Goal: Check status: Check status

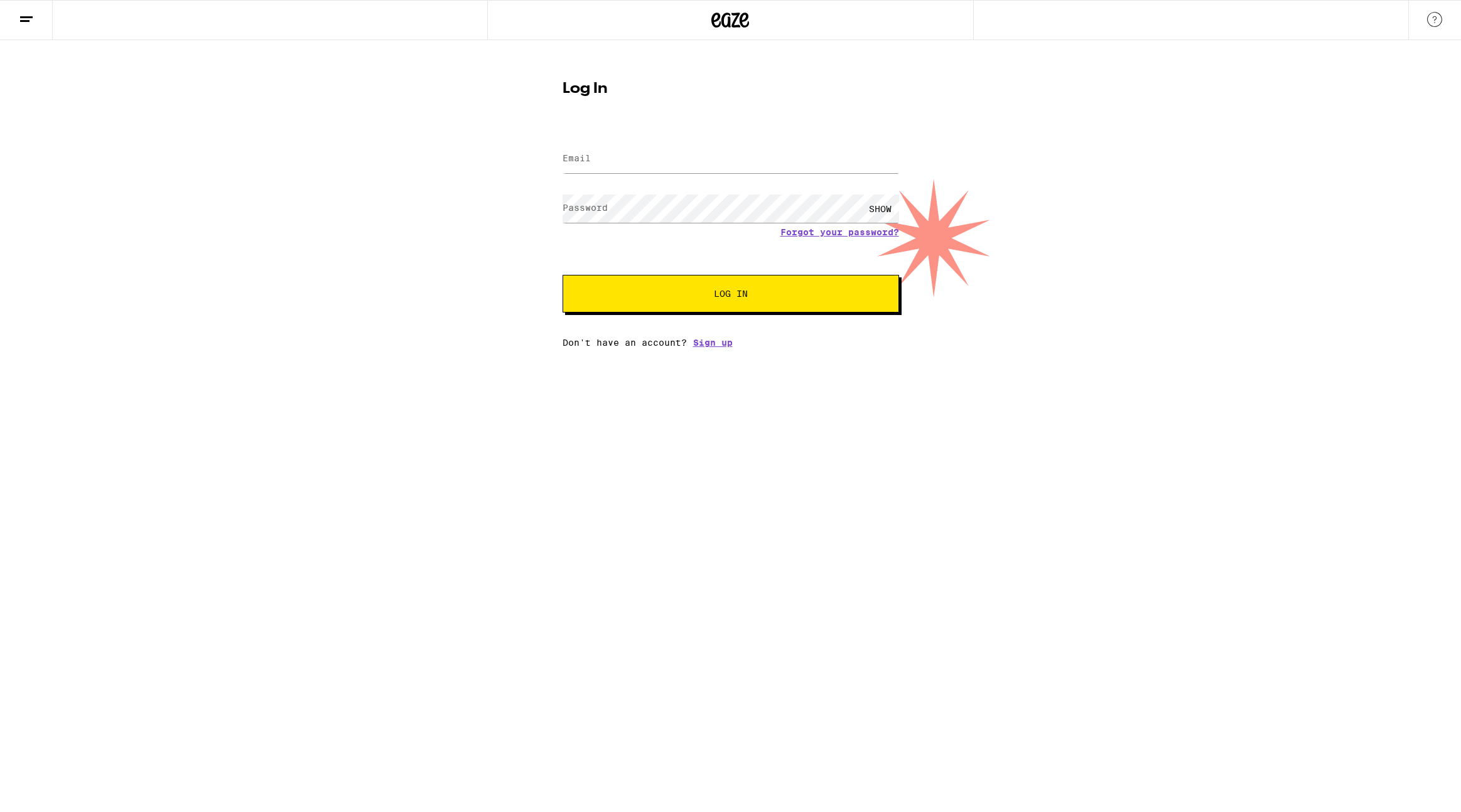
click at [643, 187] on form "Email Email Password Password SHOW Forgot your password? Log In" at bounding box center [731, 220] width 336 height 185
click at [632, 165] on input "Email" at bounding box center [731, 159] width 336 height 28
type input "[EMAIL_ADDRESS][DOMAIN_NAME]"
click at [696, 290] on span "Log In" at bounding box center [730, 293] width 235 height 9
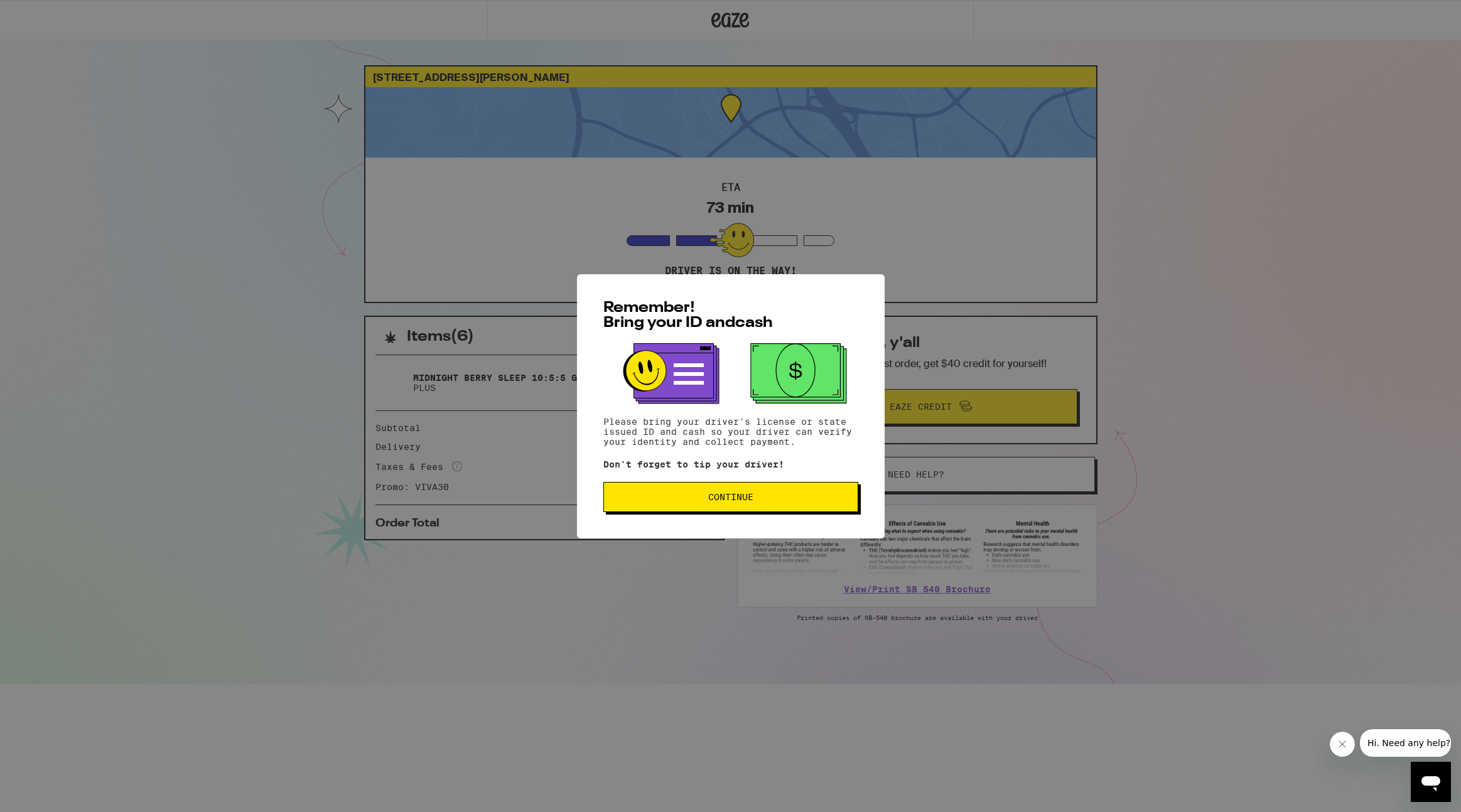
click at [799, 501] on span "Continue" at bounding box center [730, 497] width 233 height 9
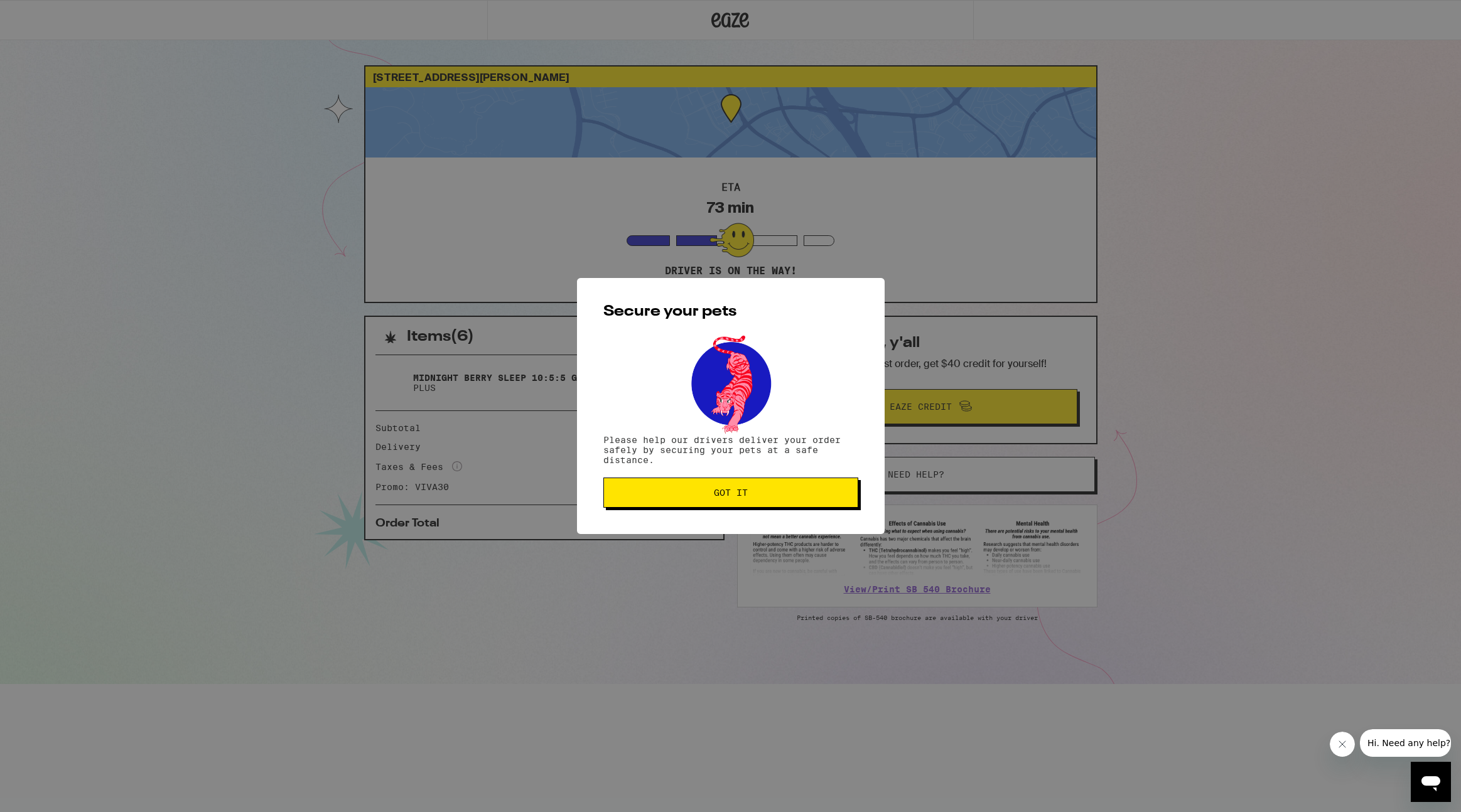
click at [756, 499] on button "Got it" at bounding box center [731, 493] width 255 height 30
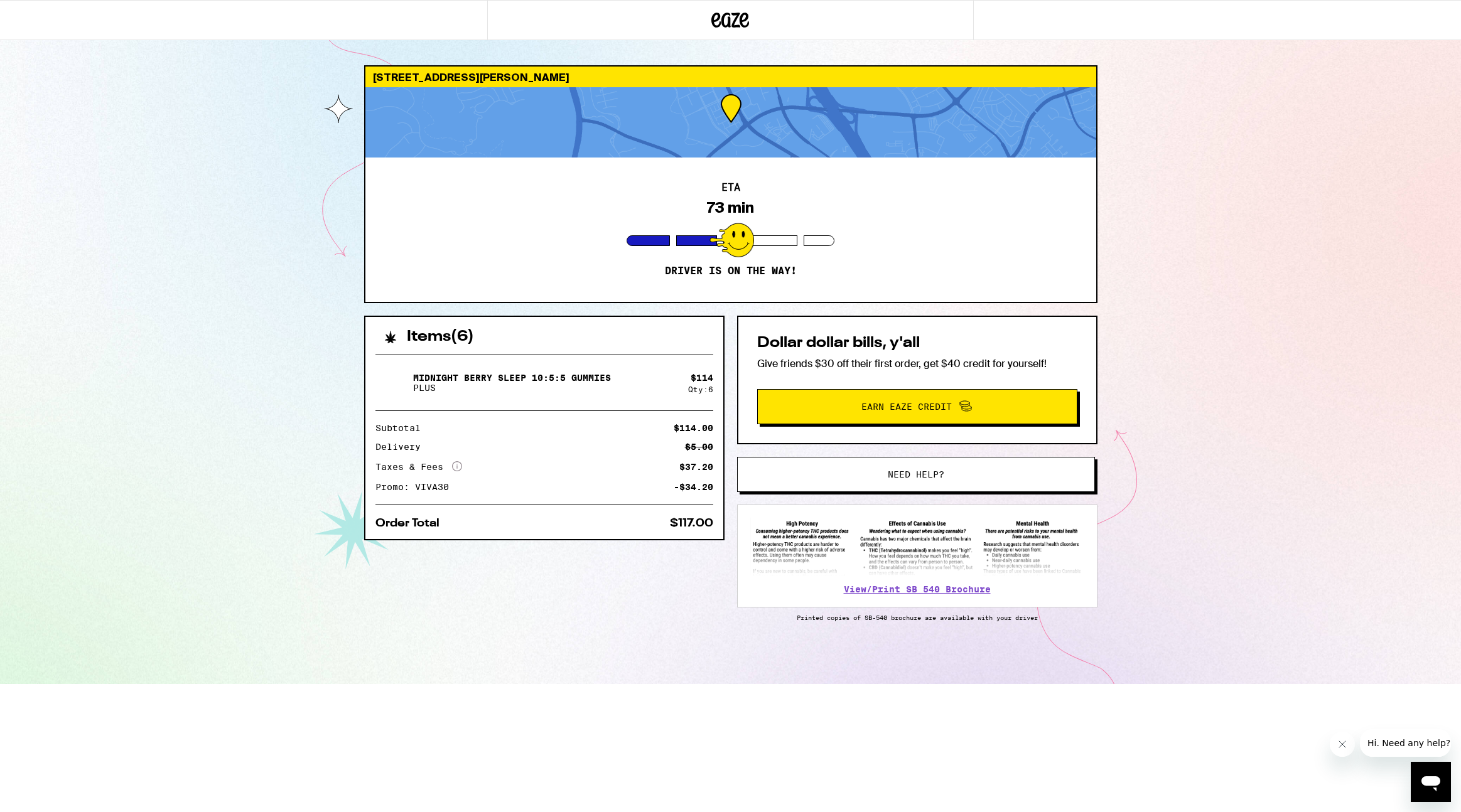
click at [1159, 507] on div "[STREET_ADDRESS][PERSON_NAME] ETA 73 min Driver is on the way! Items ( 6 ) Midn…" at bounding box center [730, 342] width 1461 height 684
